Goal: Information Seeking & Learning: Learn about a topic

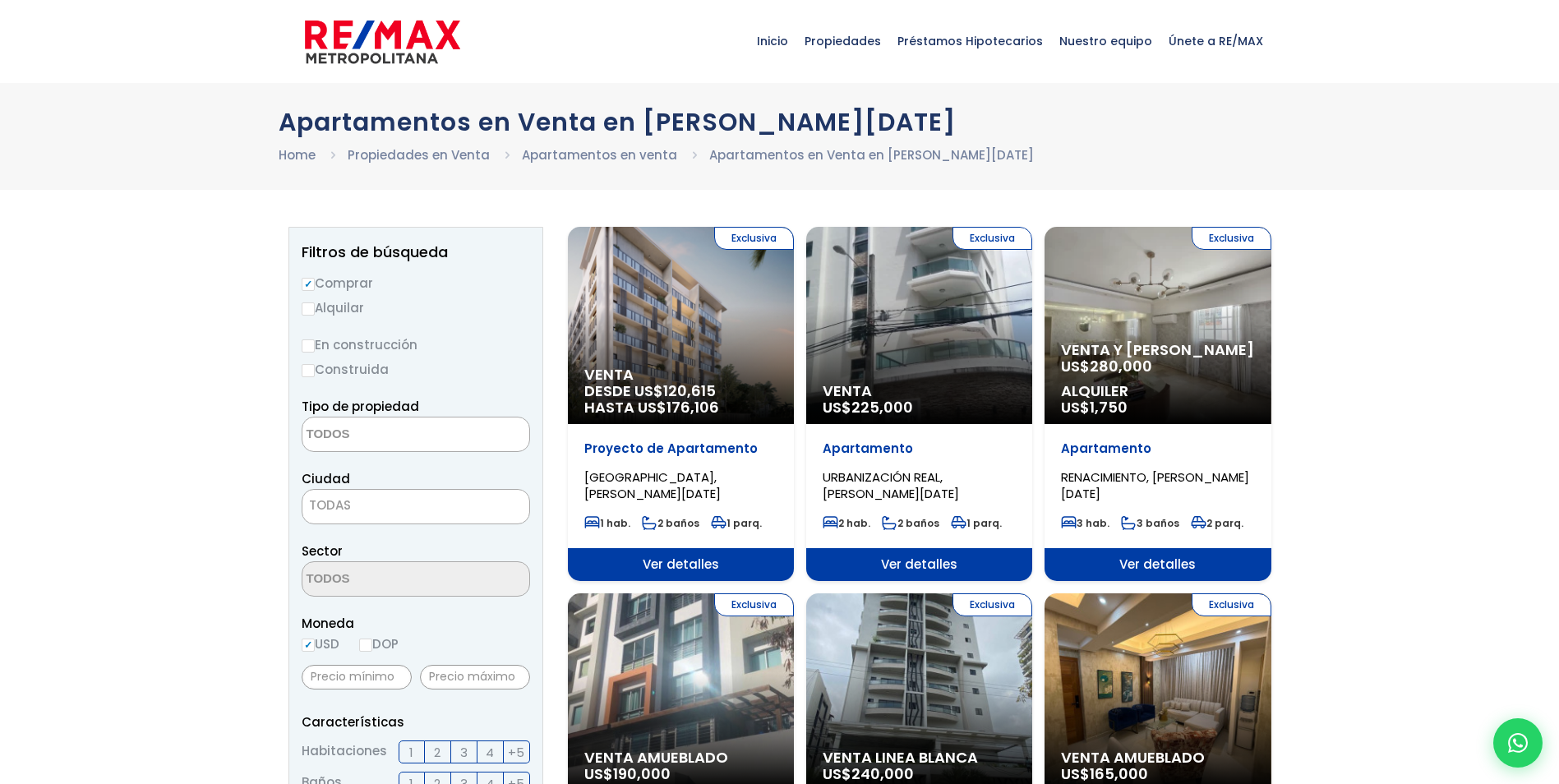
select select
drag, startPoint x: 310, startPoint y: 317, endPoint x: 310, endPoint y: 307, distance: 10.0
click at [310, 307] on input "Alquilar" at bounding box center [309, 310] width 14 height 14
radio input "true"
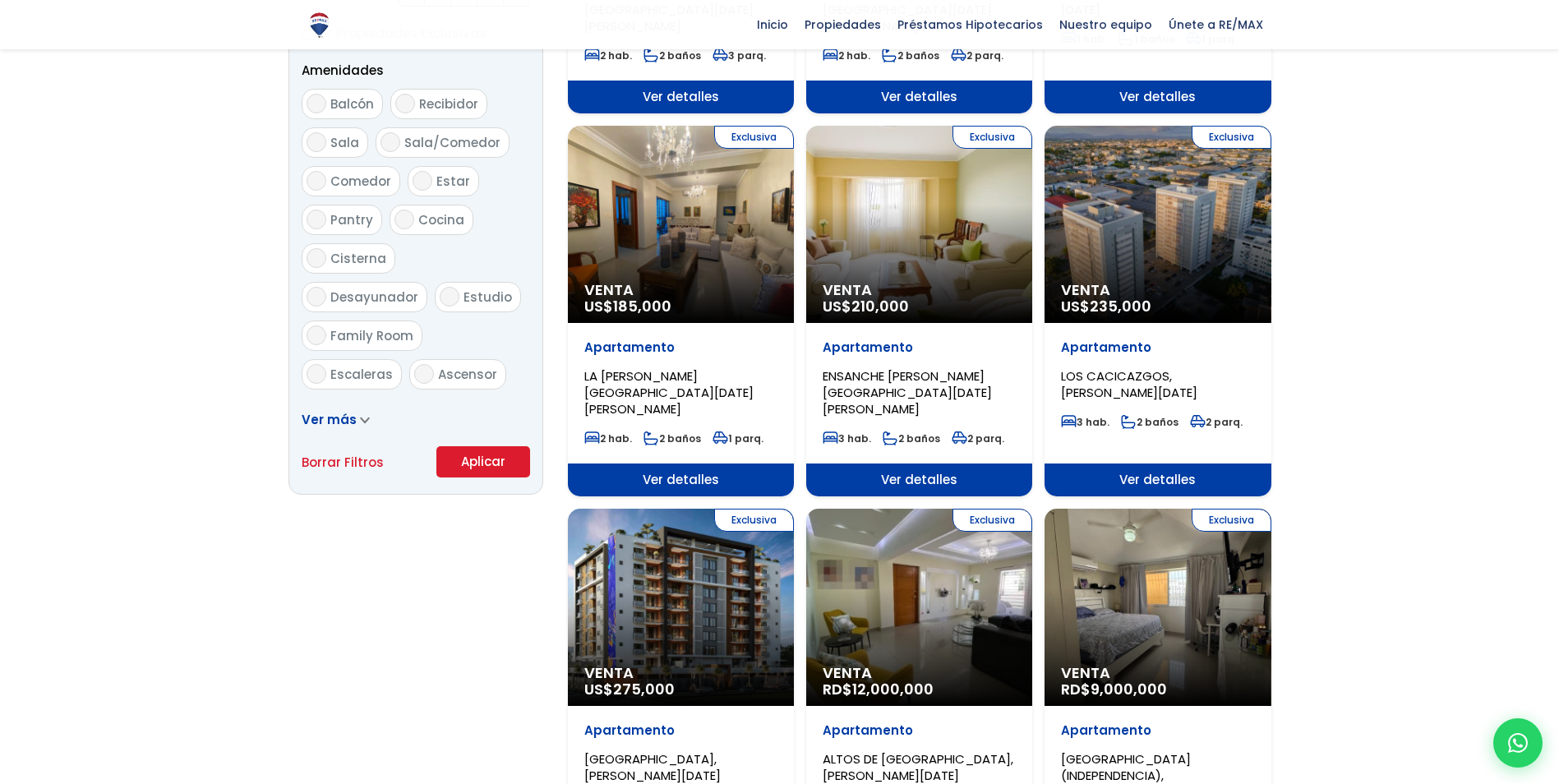
scroll to position [904, 0]
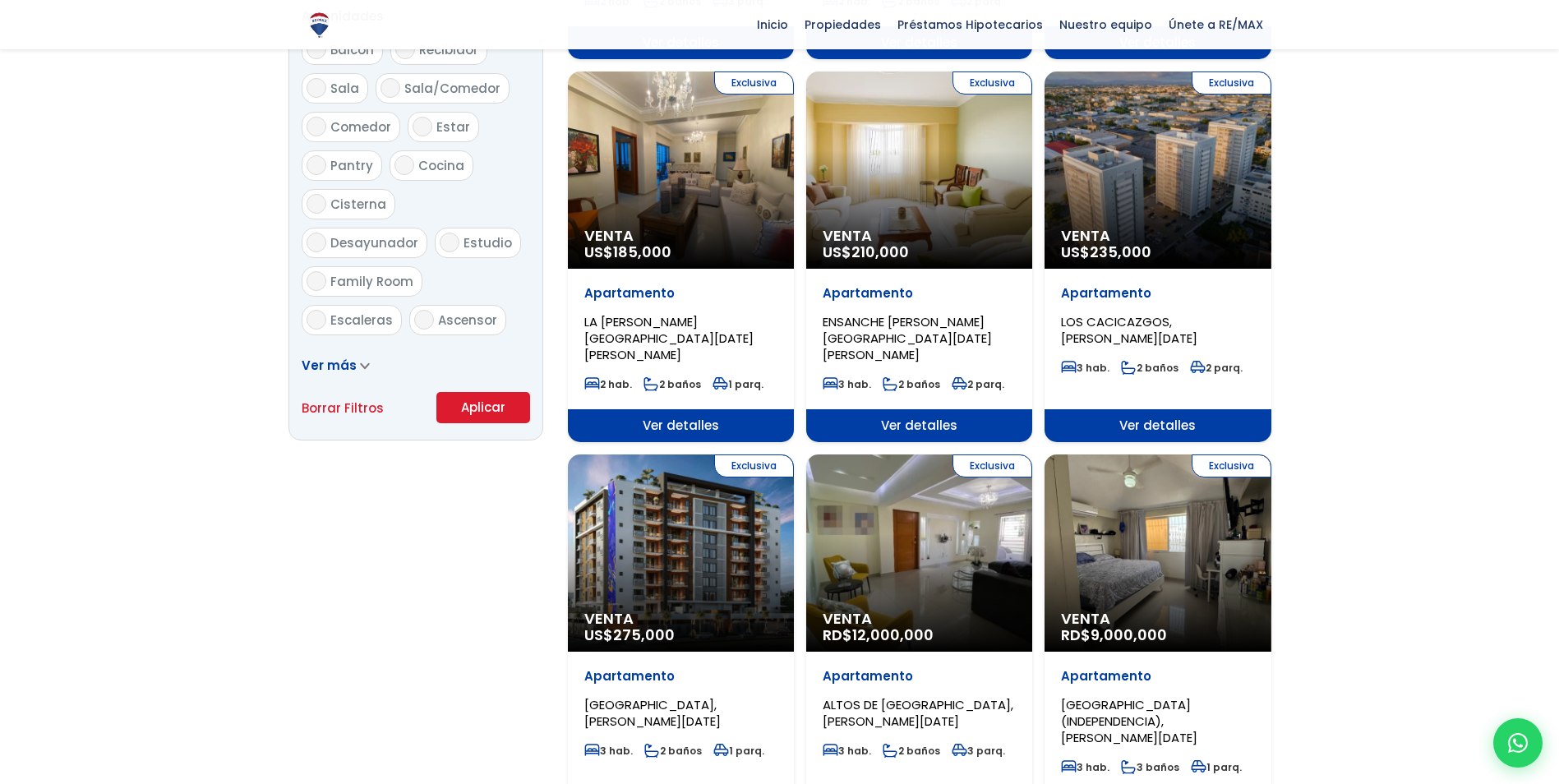
click at [348, 374] on div "Ver más" at bounding box center [416, 365] width 229 height 20
click at [353, 366] on link "Ver más" at bounding box center [336, 365] width 68 height 17
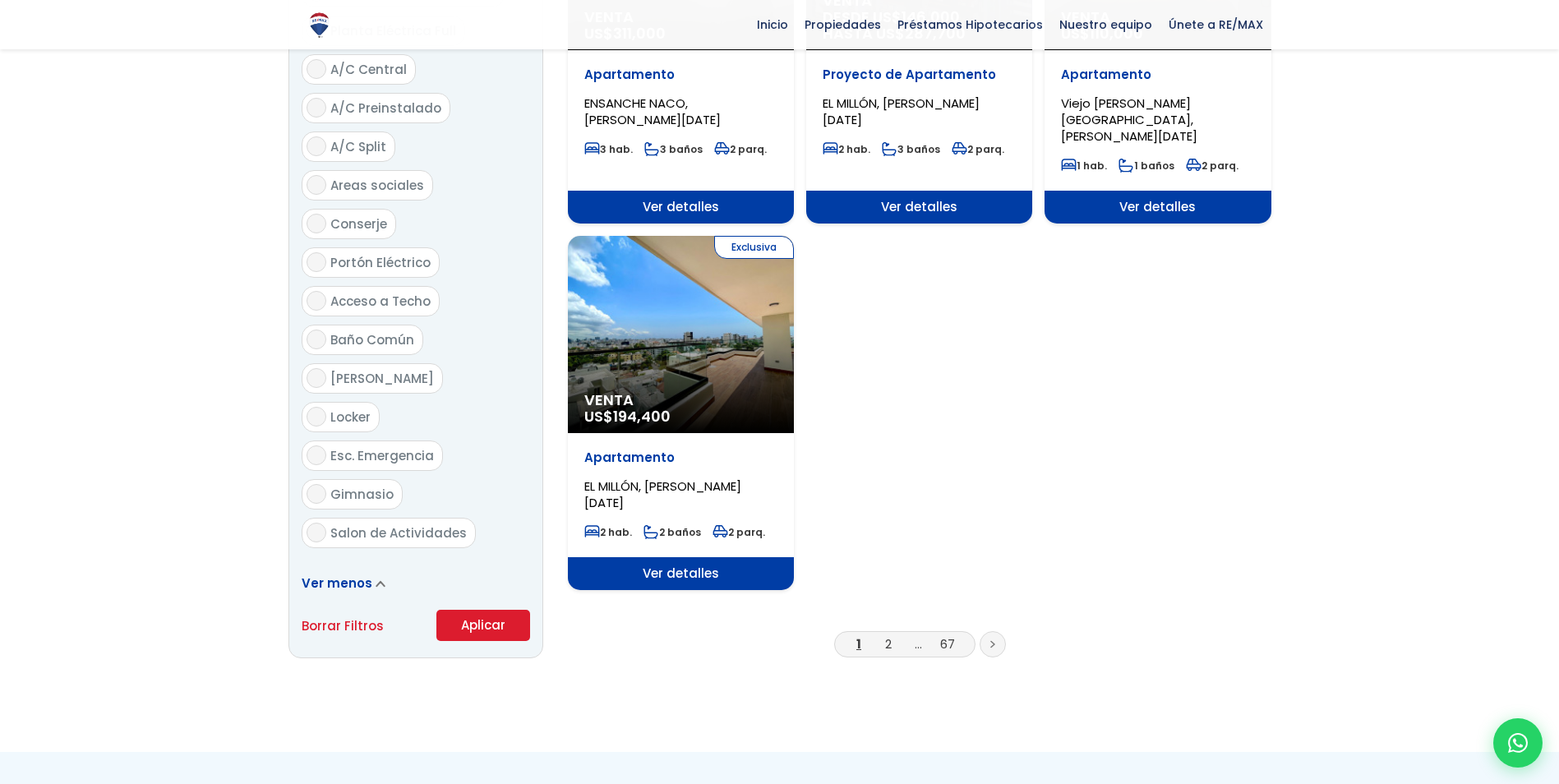
scroll to position [1890, 0]
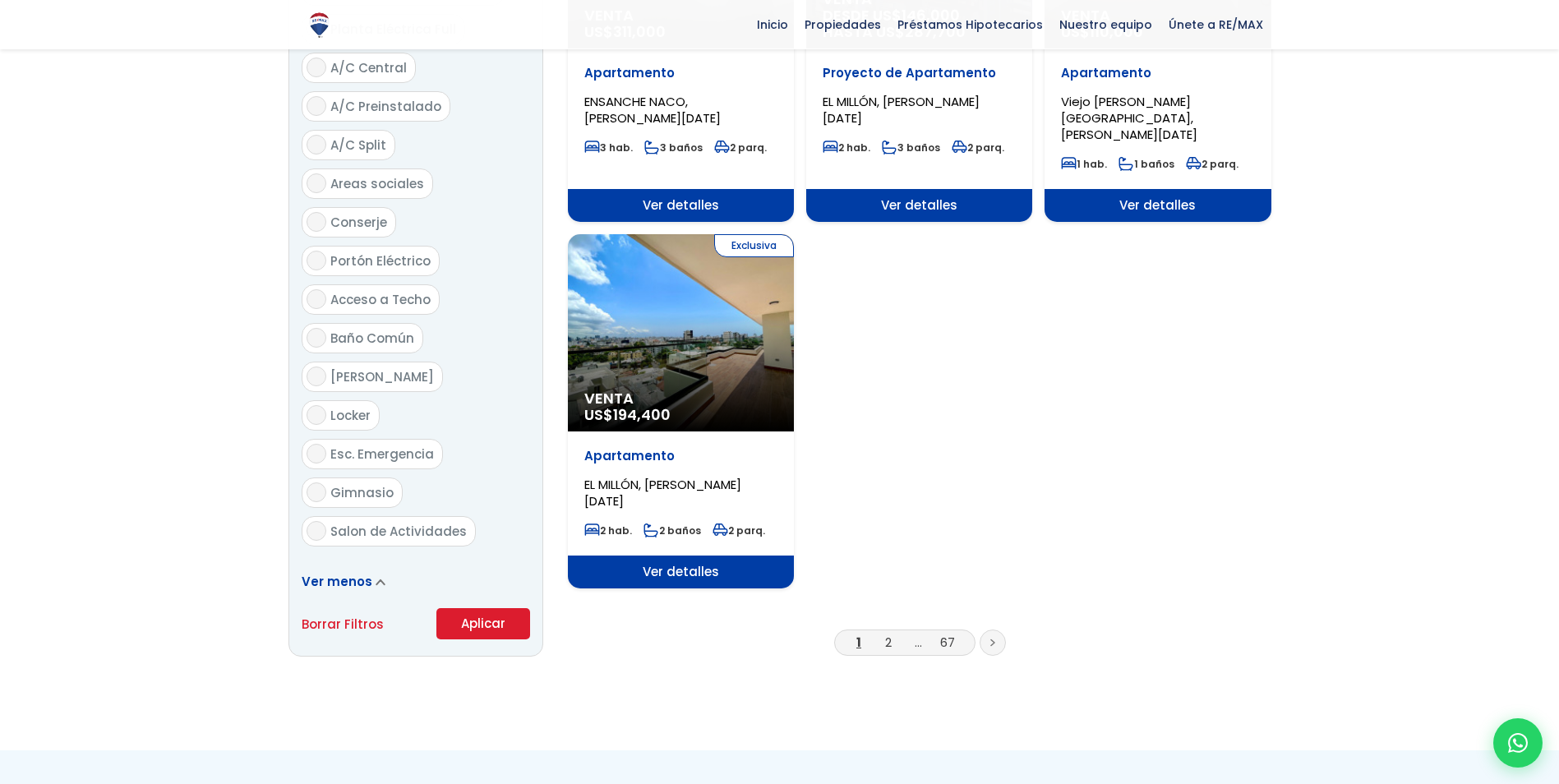
click at [480, 608] on button "Aplicar" at bounding box center [482, 624] width 94 height 31
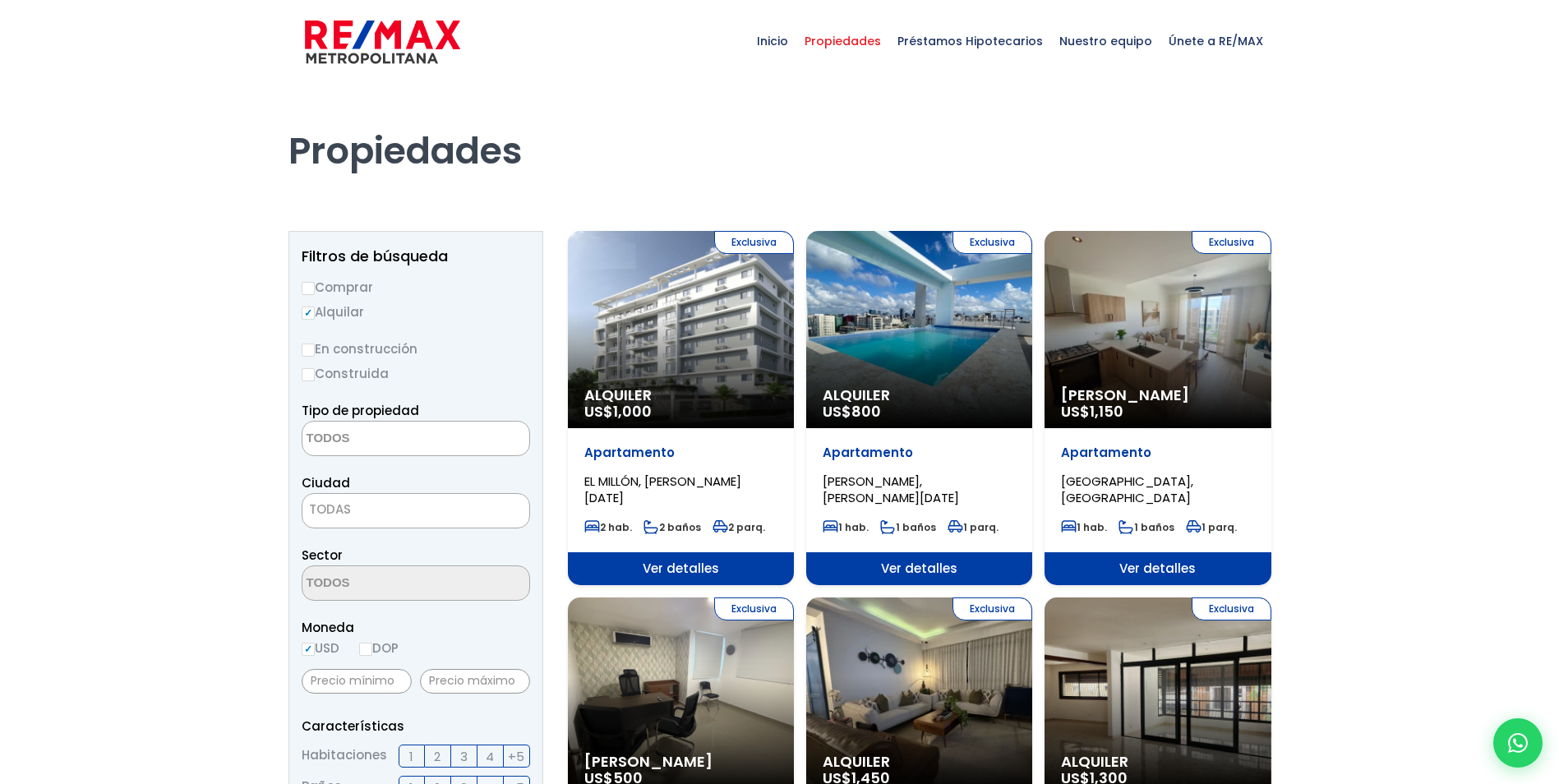
select select
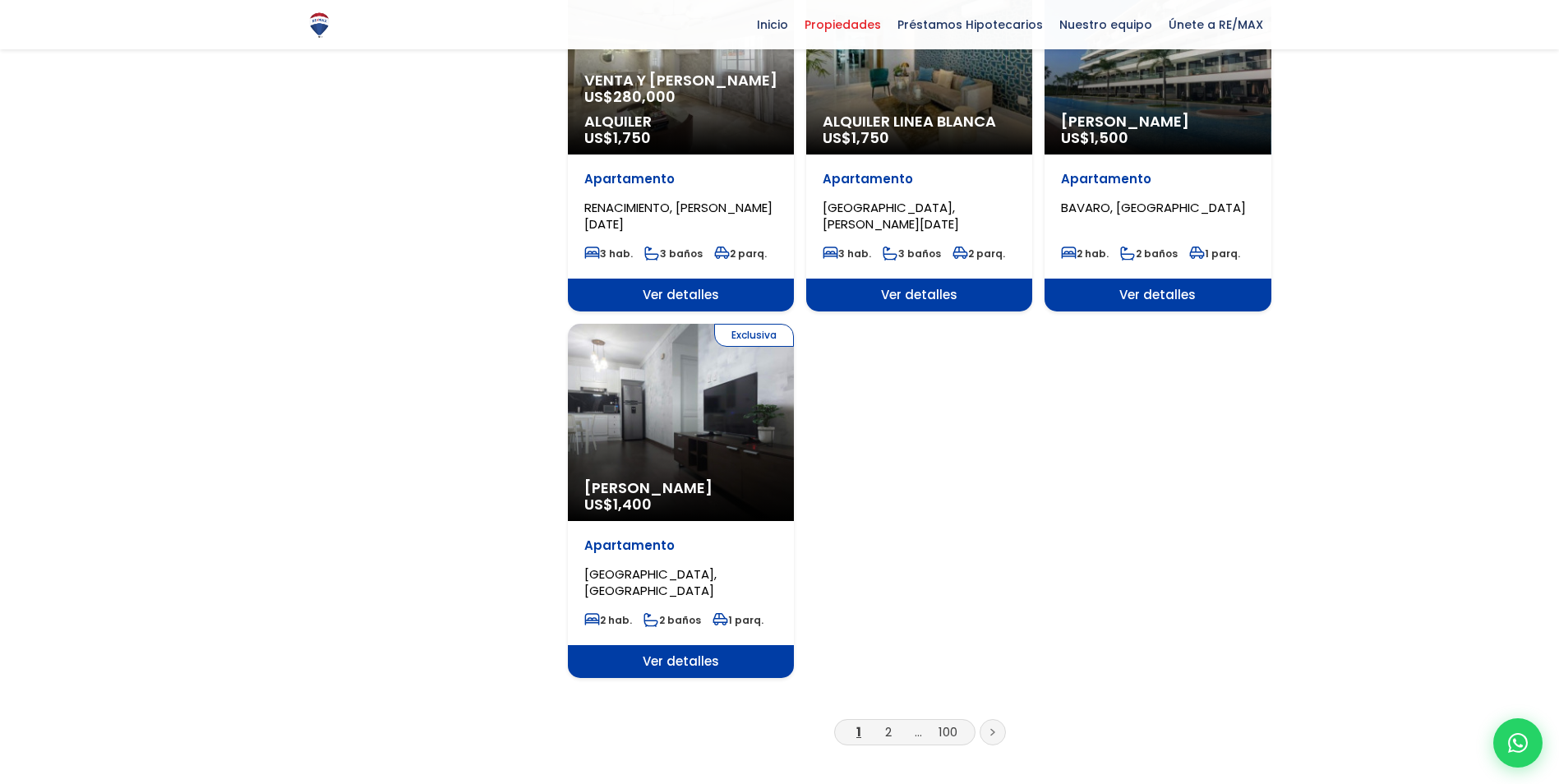
scroll to position [2054, 0]
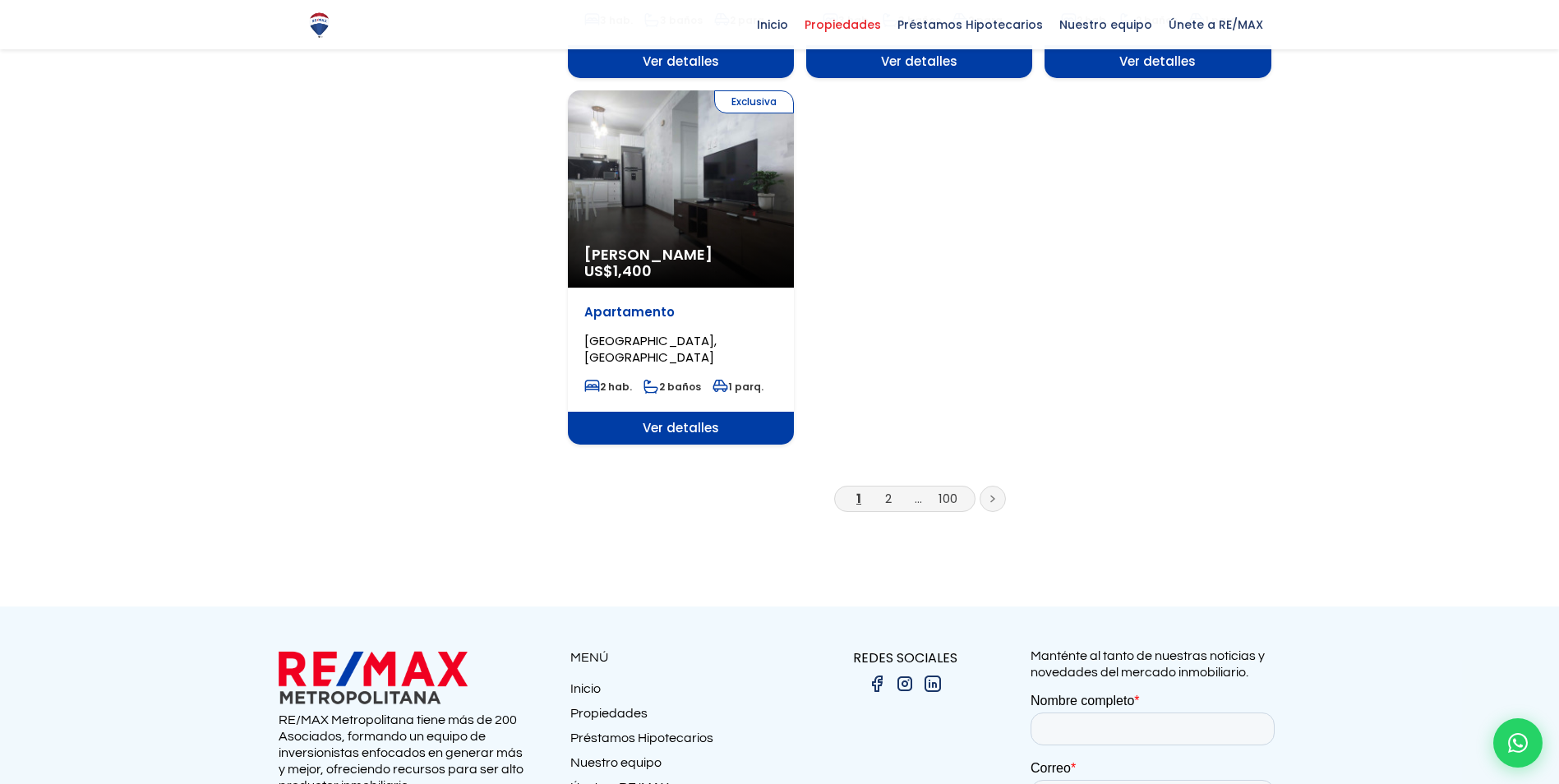
click at [893, 488] on li "2" at bounding box center [889, 498] width 26 height 20
click at [892, 490] on link "2" at bounding box center [889, 499] width 7 height 17
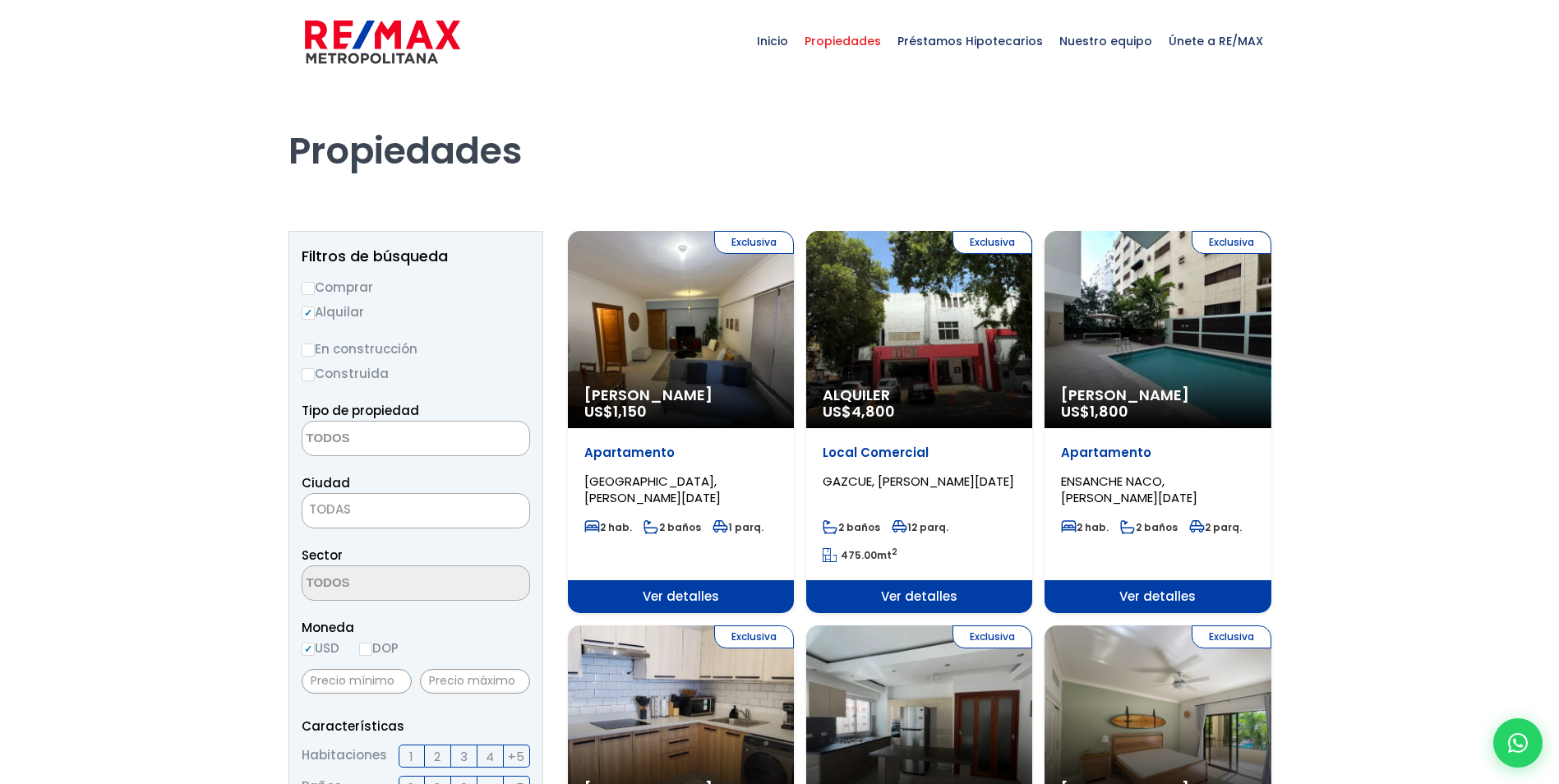
select select
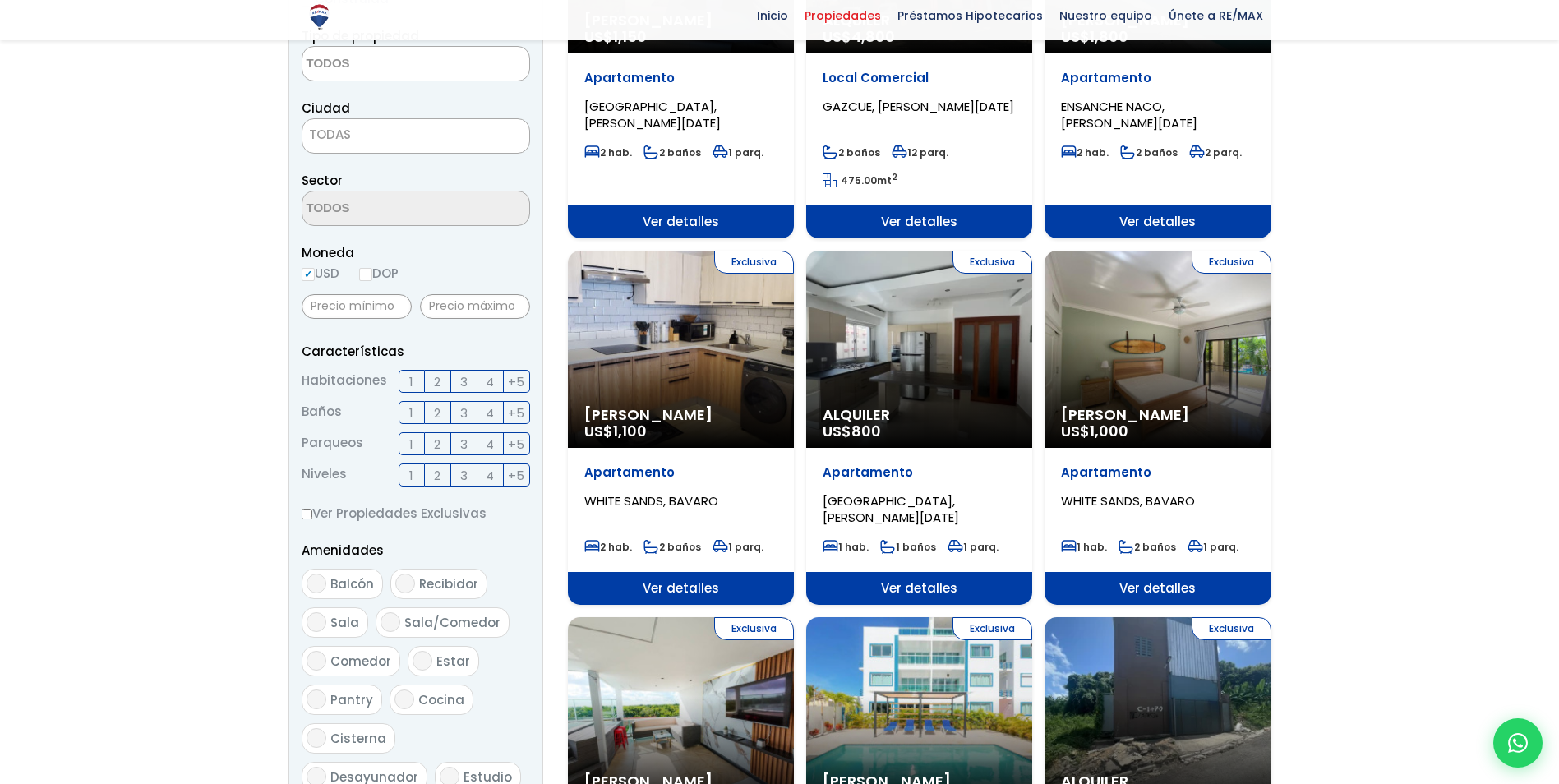
scroll to position [411, 0]
